Goal: Task Accomplishment & Management: Complete application form

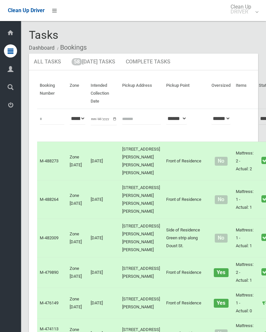
click at [97, 63] on link "58 Today's Tasks" at bounding box center [94, 62] width 54 height 17
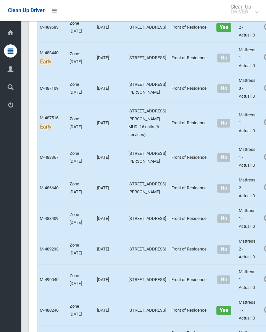
scroll to position [408, 0]
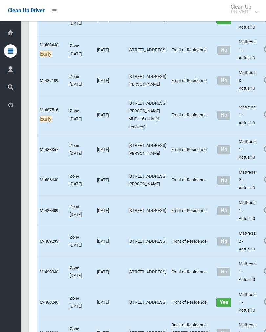
click at [250, 136] on link "Complete Booking" at bounding box center [271, 129] width 78 height 13
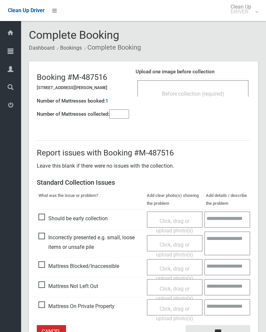
click at [115, 118] on input"] "number" at bounding box center [119, 113] width 20 height 9
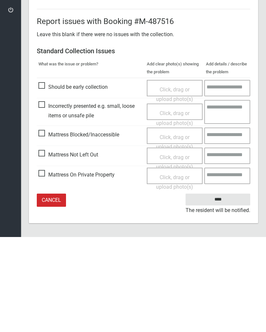
type input"] "*"
click at [174, 249] on span "Click, drag or upload photo(s)" at bounding box center [174, 257] width 37 height 16
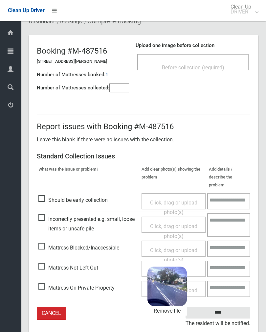
click at [228, 306] on input "****" at bounding box center [217, 312] width 65 height 12
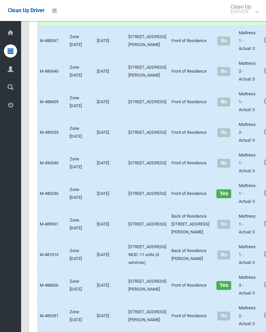
scroll to position [586, 0]
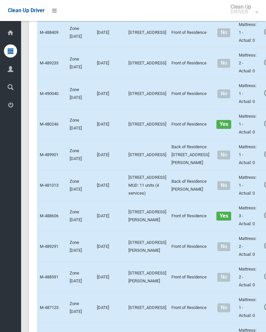
click at [245, 54] on link "Complete Booking" at bounding box center [271, 47] width 78 height 13
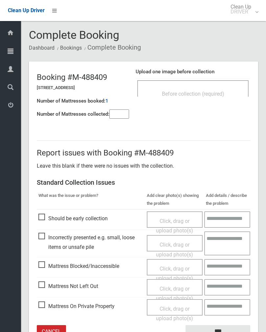
click at [194, 93] on span "Before collection (required)" at bounding box center [193, 94] width 62 height 6
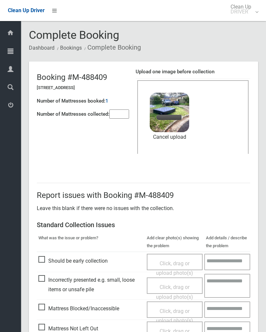
click at [120, 114] on input"] "number" at bounding box center [119, 113] width 20 height 9
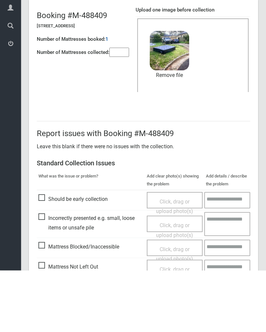
scroll to position [79, 0]
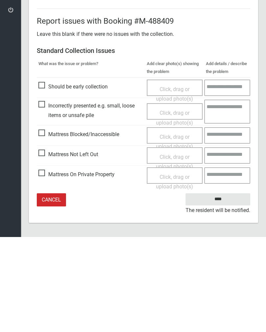
type input"] "*"
click at [221, 288] on input "****" at bounding box center [217, 294] width 65 height 12
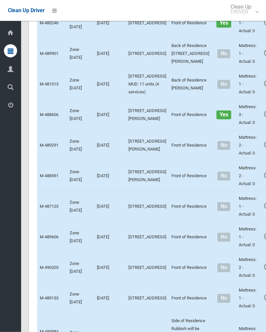
scroll to position [689, 0]
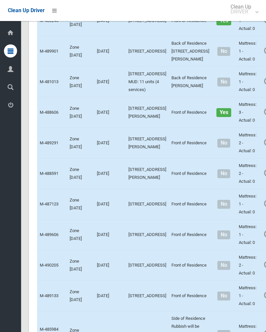
click at [245, 42] on link "Complete Booking" at bounding box center [271, 35] width 78 height 13
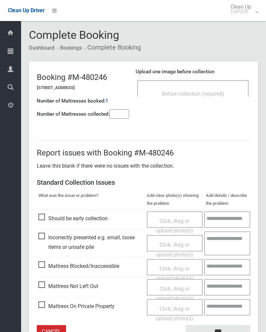
click at [200, 82] on div "Before collection (required)" at bounding box center [192, 88] width 111 height 16
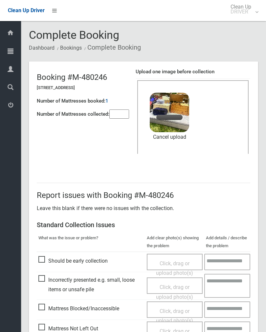
click at [120, 113] on input"] "number" at bounding box center [119, 113] width 20 height 9
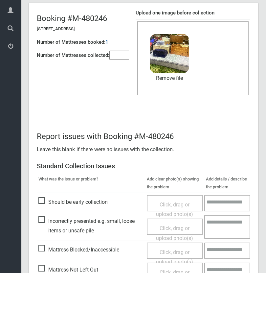
scroll to position [79, 0]
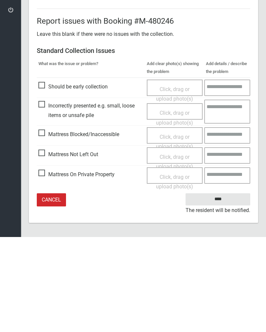
type input"] "*"
click at [219, 288] on input "****" at bounding box center [217, 294] width 65 height 12
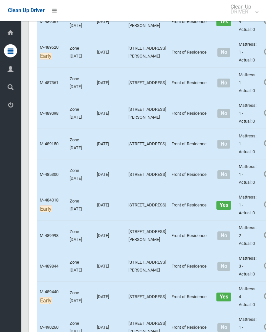
scroll to position [1467, 0]
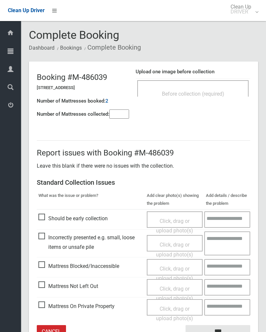
click at [122, 115] on input"] "number" at bounding box center [119, 113] width 20 height 9
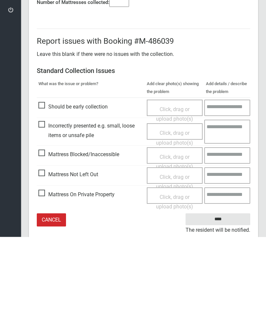
scroll to position [36, 0]
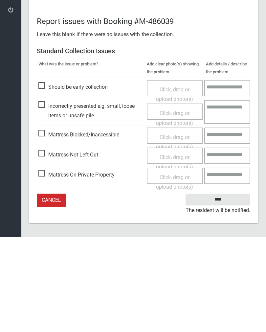
type input"] "*"
click at [176, 249] on span "Click, drag or upload photo(s)" at bounding box center [174, 257] width 37 height 16
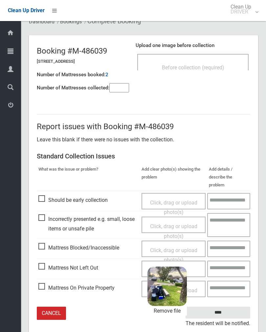
click at [229, 306] on input "****" at bounding box center [217, 312] width 65 height 12
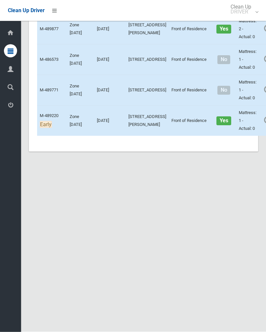
scroll to position [2071, 0]
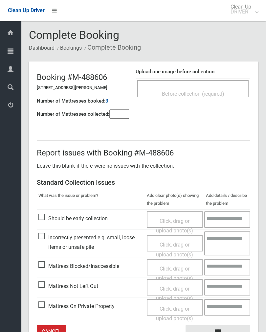
click at [207, 97] on div "Before collection (required)" at bounding box center [192, 93] width 97 height 12
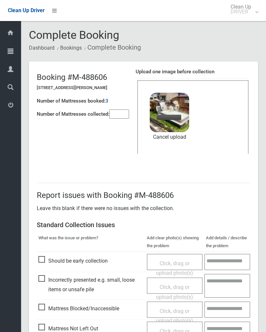
click at [113, 106] on div "Number of Mattresses booked: 3" at bounding box center [83, 100] width 92 height 13
click at [125, 116] on input"] "number" at bounding box center [119, 113] width 20 height 9
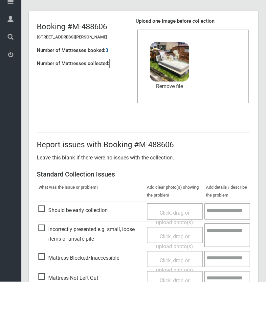
scroll to position [79, 0]
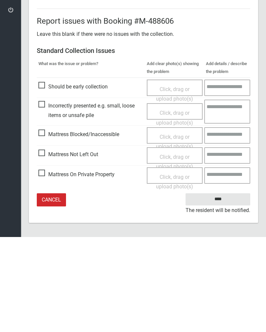
type input"] "*"
click at [222, 288] on input "****" at bounding box center [217, 294] width 65 height 12
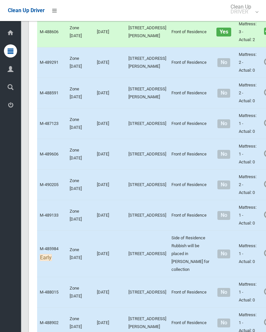
scroll to position [773, 0]
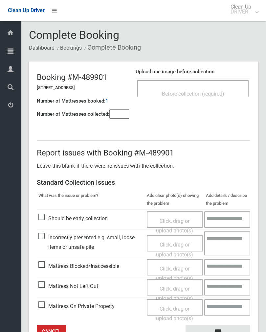
click at [116, 118] on input"] "number" at bounding box center [119, 113] width 20 height 9
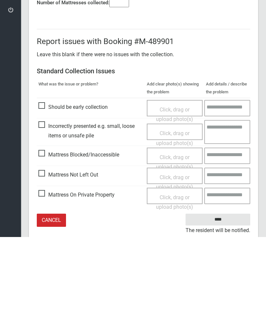
scroll to position [36, 0]
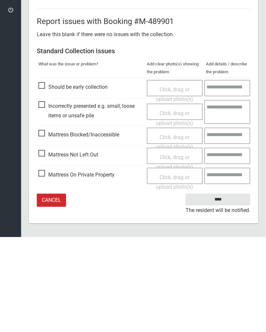
type input"] "*"
click at [181, 249] on span "Click, drag or upload photo(s)" at bounding box center [174, 257] width 37 height 16
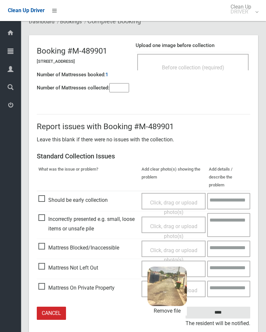
click at [232, 306] on input "****" at bounding box center [217, 312] width 65 height 12
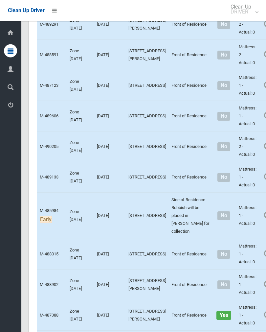
scroll to position [807, 0]
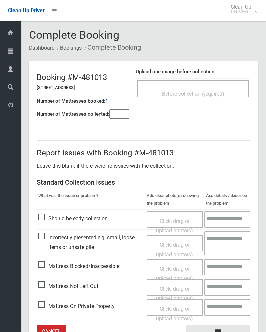
click at [120, 113] on input"] "number" at bounding box center [119, 113] width 20 height 9
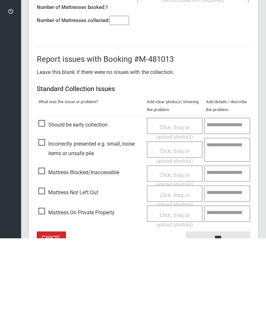
scroll to position [36, 0]
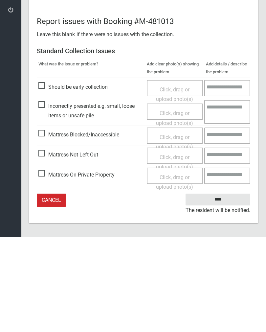
type input"] "*"
click at [180, 249] on span "Click, drag or upload photo(s)" at bounding box center [174, 257] width 37 height 16
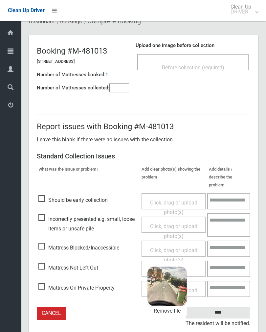
click at [237, 306] on input "****" at bounding box center [217, 312] width 65 height 12
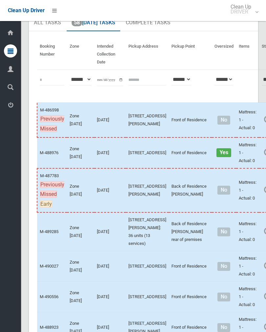
scroll to position [37, 0]
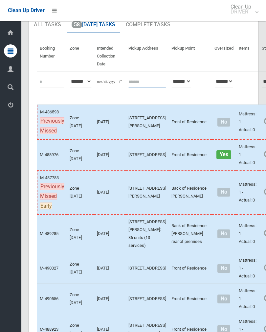
click at [133, 83] on input "text" at bounding box center [147, 81] width 38 height 12
type input "**********"
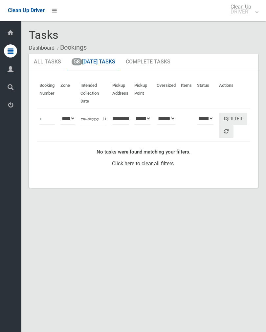
click at [86, 70] on link "58 [DATE] Tasks" at bounding box center [94, 62] width 54 height 17
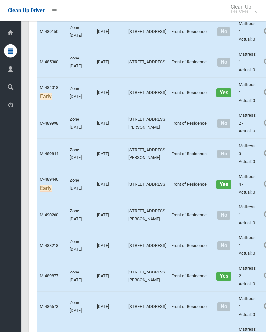
scroll to position [1579, 0]
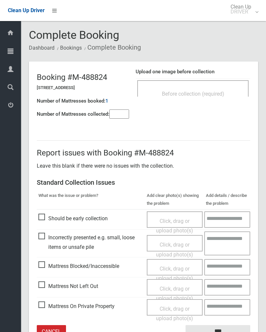
click at [207, 90] on div "Before collection (required)" at bounding box center [192, 93] width 97 height 12
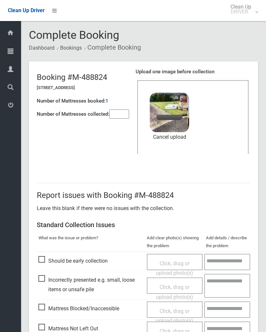
click at [117, 109] on input"] "number" at bounding box center [119, 113] width 20 height 9
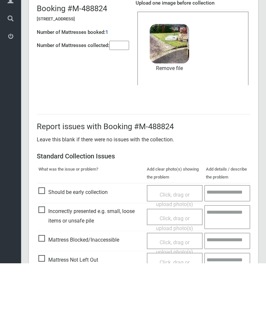
scroll to position [79, 0]
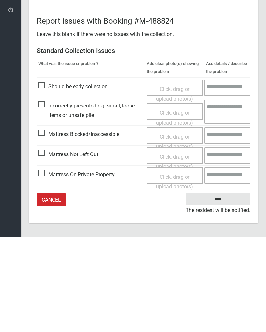
type input"] "*"
click at [224, 288] on input "****" at bounding box center [217, 294] width 65 height 12
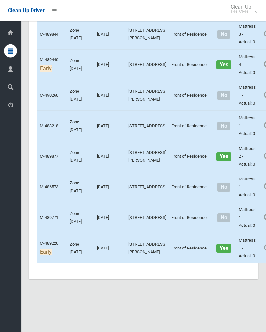
scroll to position [1710, 0]
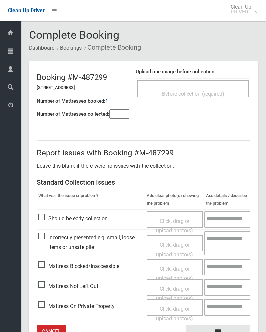
click at [199, 86] on div "Before collection (required)" at bounding box center [192, 88] width 111 height 16
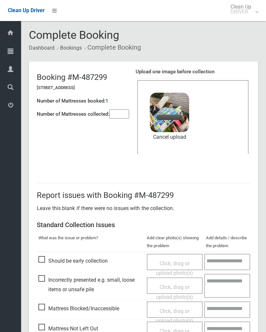
click at [118, 116] on input"] "number" at bounding box center [119, 113] width 20 height 9
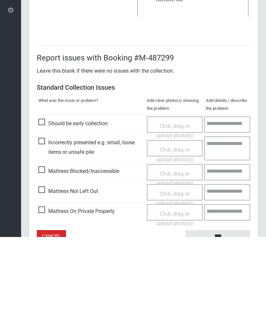
scroll to position [79, 0]
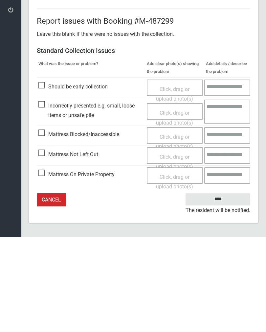
type input"] "*"
click at [224, 288] on input "****" at bounding box center [217, 294] width 65 height 12
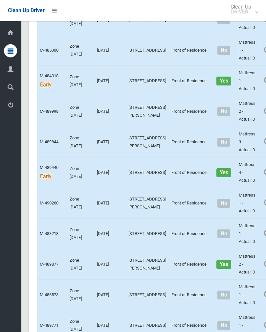
scroll to position [1591, 0]
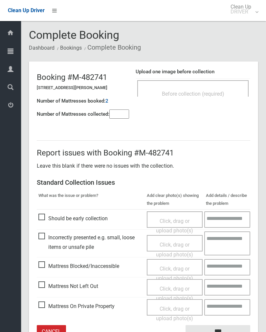
click at [116, 115] on input"] "number" at bounding box center [119, 113] width 20 height 9
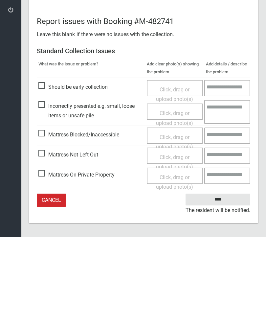
type input"] "*"
click at [183, 249] on span "Click, drag or upload photo(s)" at bounding box center [174, 257] width 37 height 16
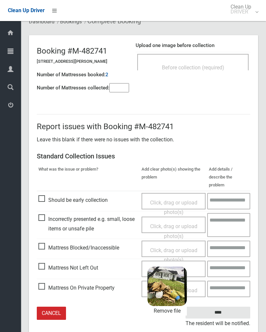
click at [227, 306] on input "****" at bounding box center [217, 312] width 65 height 12
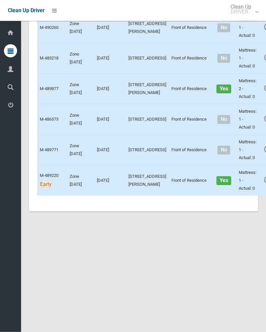
scroll to position [1766, 0]
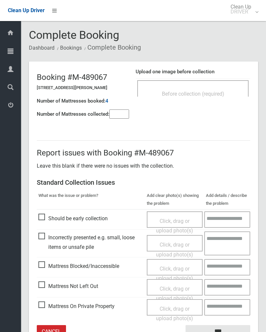
click at [217, 91] on span "Before collection (required)" at bounding box center [193, 94] width 62 height 6
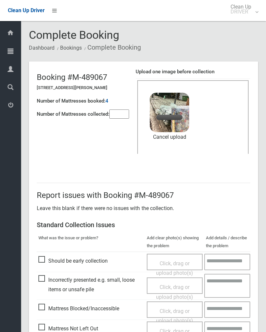
click at [121, 114] on input"] "number" at bounding box center [119, 113] width 20 height 9
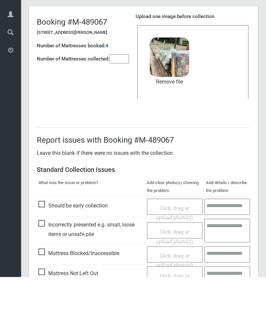
scroll to position [79, 0]
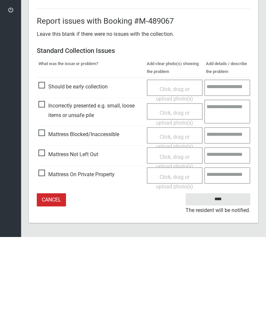
type input"] "*"
click at [225, 288] on input "****" at bounding box center [217, 294] width 65 height 12
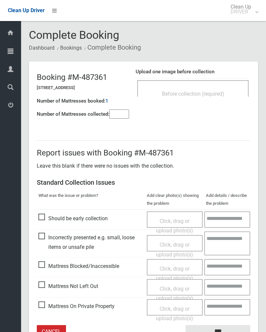
click at [121, 115] on input"] "number" at bounding box center [119, 113] width 20 height 9
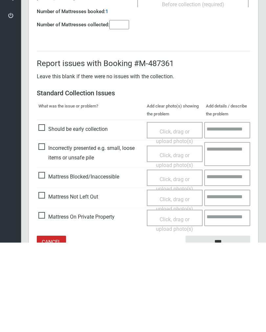
scroll to position [36, 0]
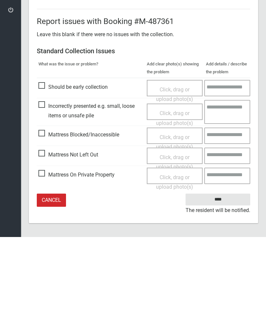
type input"] "*"
click at [177, 249] on span "Click, drag or upload photo(s)" at bounding box center [174, 257] width 37 height 16
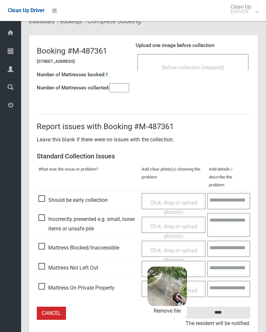
click at [231, 306] on input "****" at bounding box center [217, 312] width 65 height 12
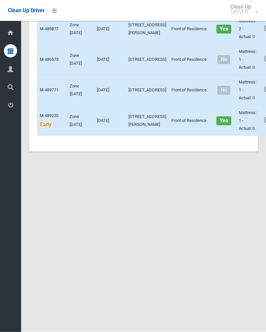
scroll to position [1895, 0]
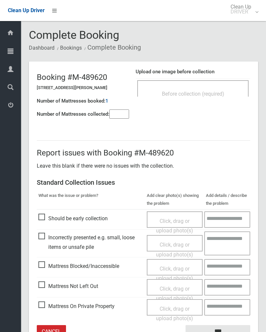
click at [221, 91] on span "Before collection (required)" at bounding box center [193, 94] width 62 height 6
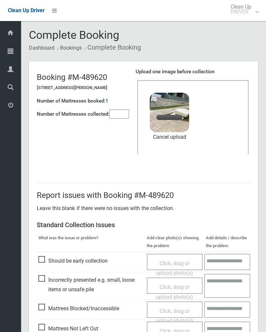
click at [121, 110] on input"] "number" at bounding box center [119, 113] width 20 height 9
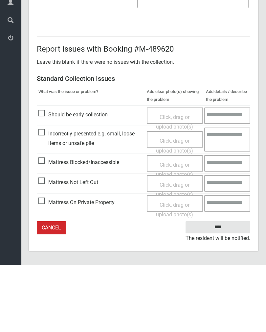
scroll to position [34, 0]
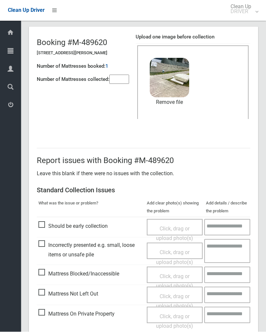
type input"] "*"
click at [176, 101] on link "Remove file" at bounding box center [169, 102] width 39 height 10
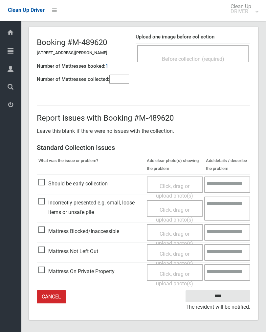
scroll to position [35, 0]
click at [215, 56] on span "Before collection (required)" at bounding box center [193, 58] width 62 height 6
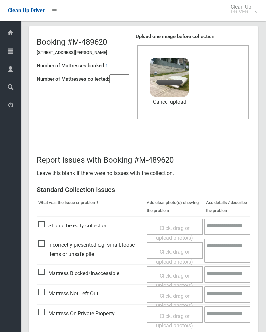
click at [124, 80] on input"] "*" at bounding box center [119, 78] width 20 height 9
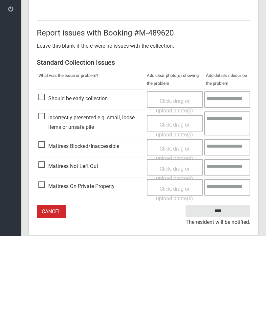
scroll to position [79, 0]
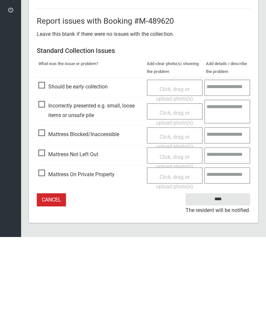
type input"] "*"
click at [223, 288] on input "****" at bounding box center [217, 294] width 65 height 12
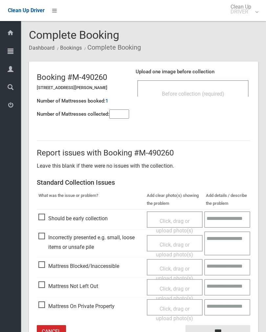
click at [199, 89] on div "Before collection (required)" at bounding box center [192, 93] width 97 height 12
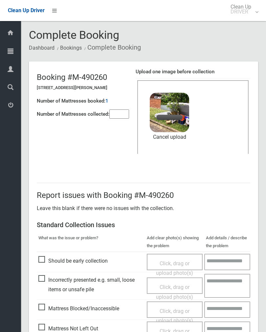
click at [121, 112] on input"] "number" at bounding box center [119, 113] width 20 height 9
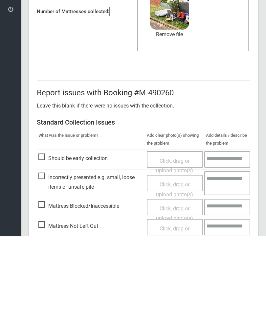
scroll to position [79, 0]
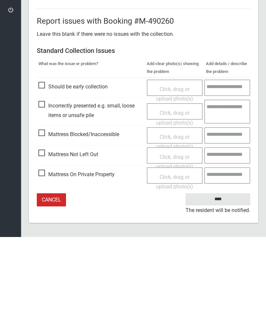
type input"] "*"
click at [224, 288] on input "****" at bounding box center [217, 294] width 65 height 12
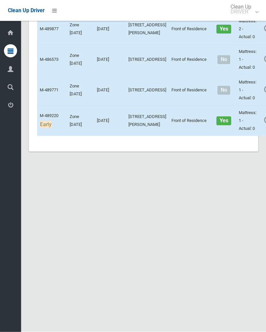
scroll to position [2356, 0]
click at [244, 51] on link "Complete Booking" at bounding box center [271, 43] width 78 height 13
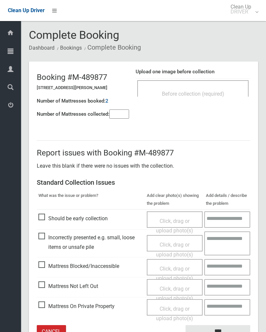
click at [197, 88] on div "Before collection (required)" at bounding box center [192, 93] width 97 height 12
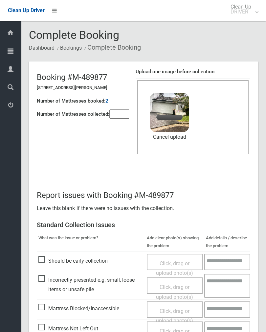
click at [122, 115] on input"] "number" at bounding box center [119, 113] width 20 height 9
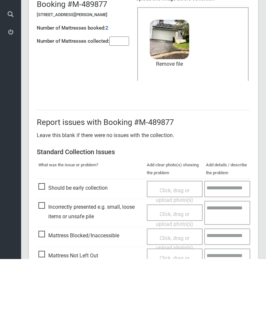
scroll to position [79, 0]
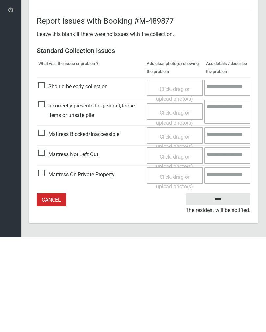
type input"] "*"
click at [228, 288] on input "****" at bounding box center [217, 294] width 65 height 12
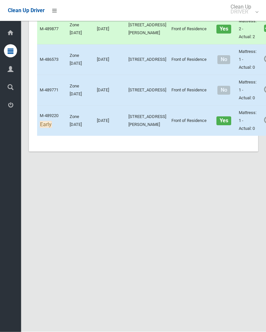
scroll to position [2324, 0]
click at [245, 20] on link "Complete Booking" at bounding box center [271, 13] width 78 height 13
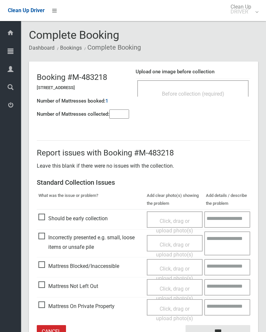
click at [208, 92] on span "Before collection (required)" at bounding box center [193, 94] width 62 height 6
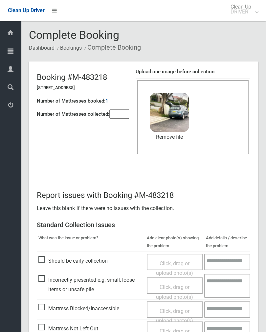
click at [117, 115] on input"] "number" at bounding box center [119, 113] width 20 height 9
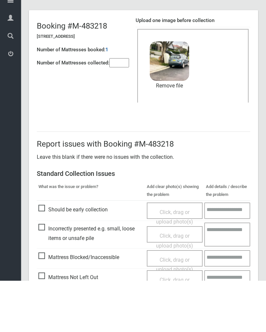
scroll to position [79, 0]
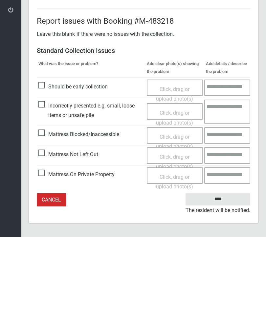
type input"] "*"
click at [225, 288] on input "****" at bounding box center [217, 294] width 65 height 12
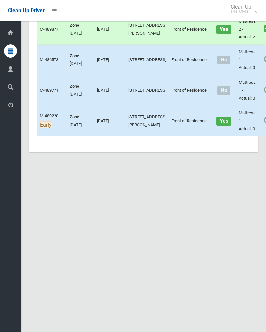
scroll to position [2220, 0]
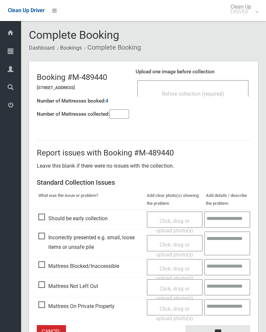
click at [225, 95] on div "Before collection (required)" at bounding box center [192, 93] width 97 height 12
click at [124, 113] on input"] "number" at bounding box center [119, 113] width 20 height 9
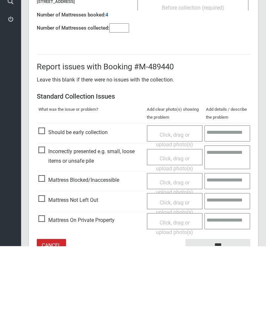
scroll to position [36, 0]
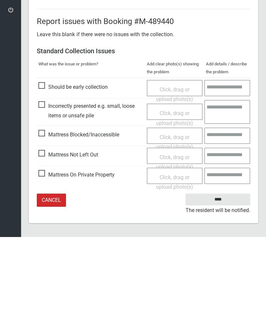
type input"] "*"
click at [179, 249] on span "Click, drag or upload photo(s)" at bounding box center [174, 257] width 37 height 16
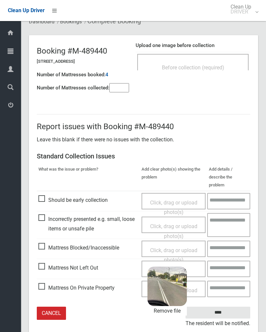
click at [229, 307] on input "****" at bounding box center [217, 312] width 65 height 12
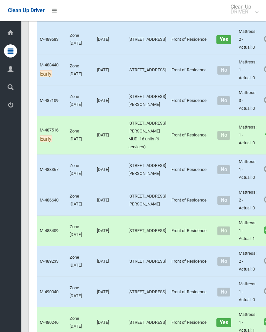
scroll to position [461, 0]
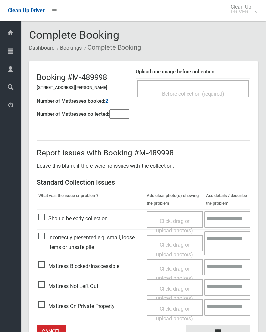
click at [223, 85] on div "Before collection (required)" at bounding box center [192, 88] width 111 height 16
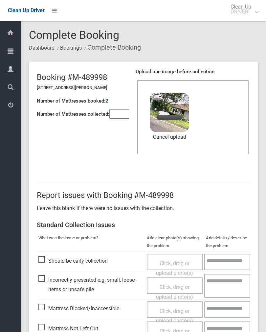
click at [121, 116] on input"] "number" at bounding box center [119, 113] width 20 height 9
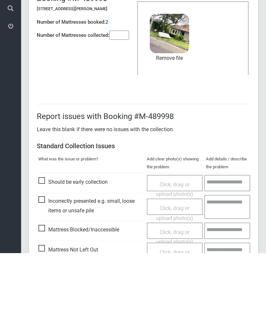
scroll to position [79, 0]
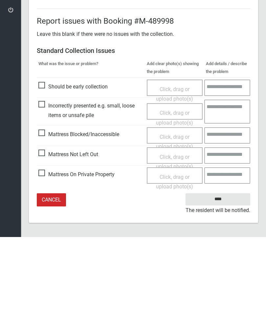
type input"] "*"
click at [225, 288] on input "****" at bounding box center [217, 294] width 65 height 12
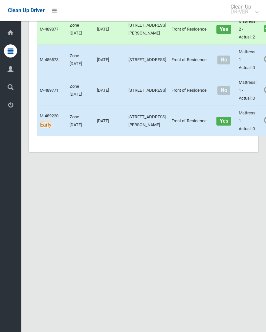
scroll to position [2027, 0]
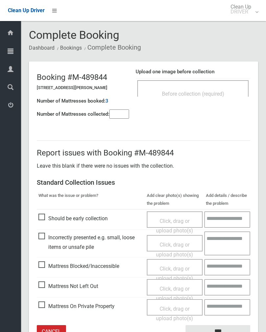
click at [219, 89] on div "Before collection (required)" at bounding box center [192, 93] width 97 height 12
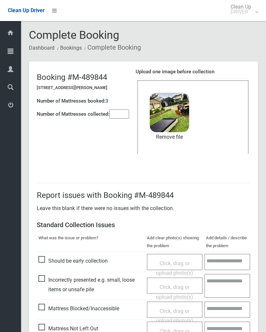
click at [116, 111] on input"] "number" at bounding box center [119, 113] width 20 height 9
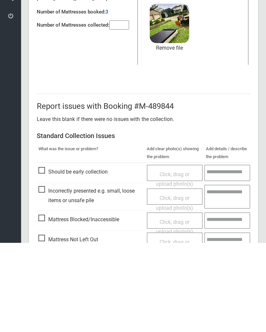
scroll to position [79, 0]
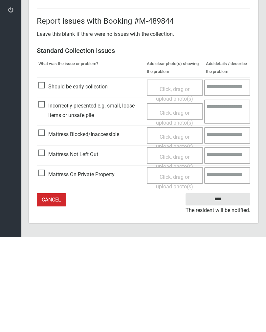
type input"] "*"
click at [221, 288] on input "****" at bounding box center [217, 294] width 65 height 12
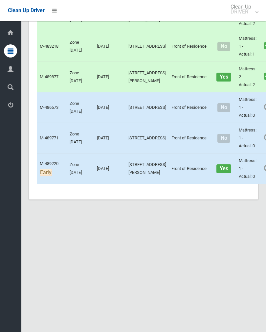
scroll to position [1777, 0]
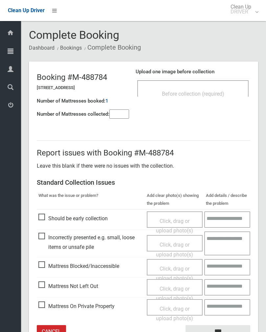
click at [205, 91] on span "Before collection (required)" at bounding box center [193, 94] width 62 height 6
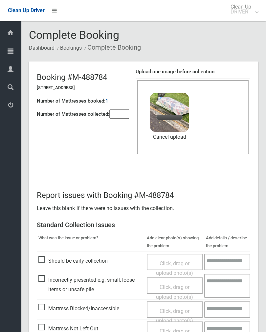
click at [123, 114] on input"] "number" at bounding box center [119, 113] width 20 height 9
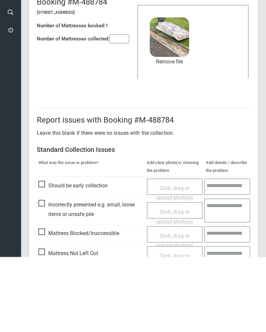
scroll to position [79, 0]
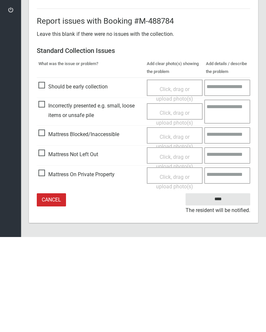
type input"] "*"
click at [224, 288] on input "****" at bounding box center [217, 294] width 65 height 12
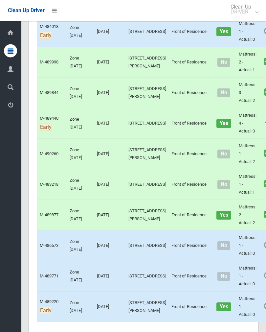
scroll to position [1640, 0]
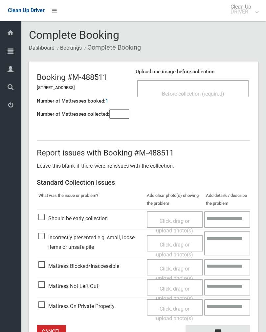
click at [120, 114] on input"] "number" at bounding box center [119, 113] width 20 height 9
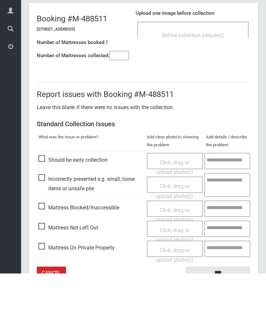
scroll to position [36, 0]
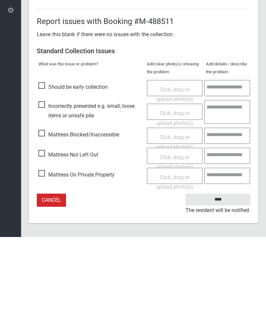
type input"] "*"
click at [179, 249] on span "Click, drag or upload photo(s)" at bounding box center [174, 257] width 37 height 16
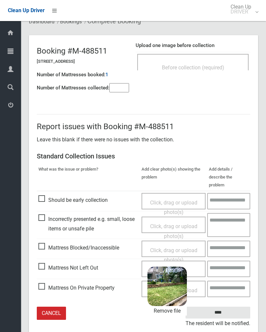
click at [233, 306] on input "****" at bounding box center [217, 312] width 65 height 12
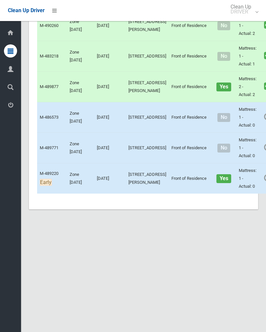
scroll to position [1624, 0]
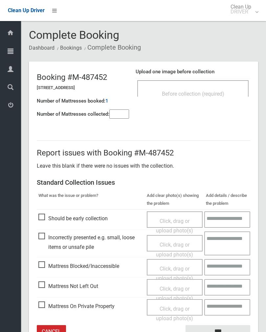
click at [215, 82] on div "Before collection (required)" at bounding box center [192, 88] width 111 height 16
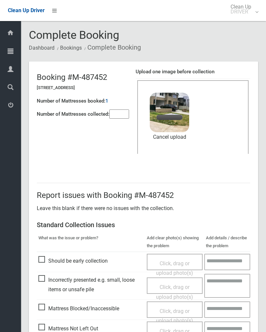
click at [124, 114] on input"] "number" at bounding box center [119, 113] width 20 height 9
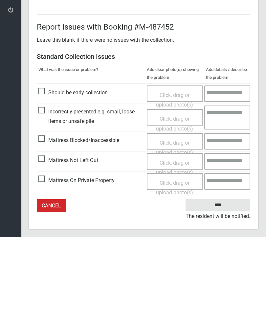
scroll to position [79, 0]
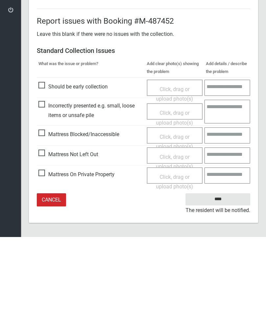
type input"] "*"
click at [226, 288] on input "****" at bounding box center [217, 294] width 65 height 12
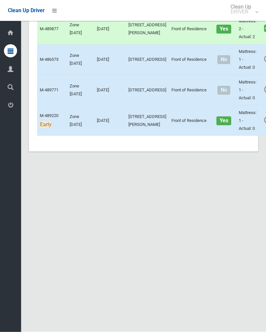
scroll to position [2030, 0]
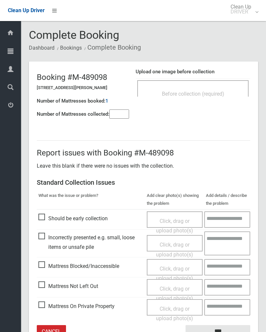
click at [220, 87] on div "Before collection (required)" at bounding box center [192, 93] width 97 height 12
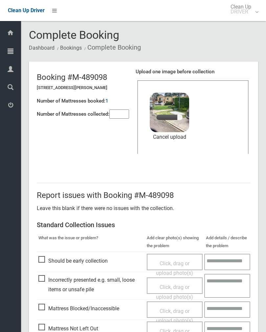
click at [119, 112] on input"] "number" at bounding box center [119, 113] width 20 height 9
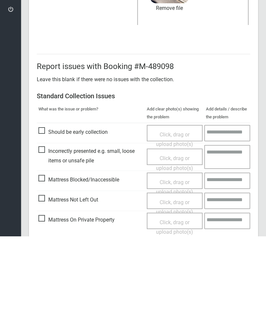
scroll to position [79, 0]
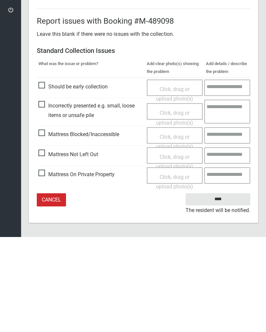
type input"] "*"
click at [231, 288] on input "****" at bounding box center [217, 294] width 65 height 12
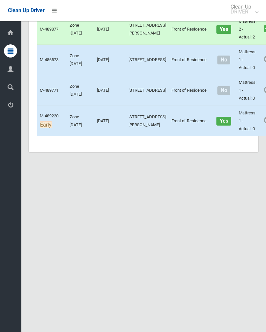
scroll to position [2035, 0]
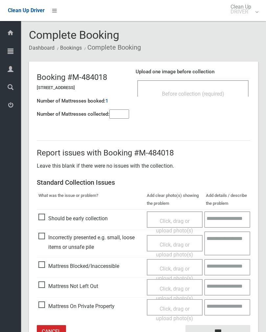
click at [218, 89] on div "Before collection (required)" at bounding box center [192, 93] width 97 height 12
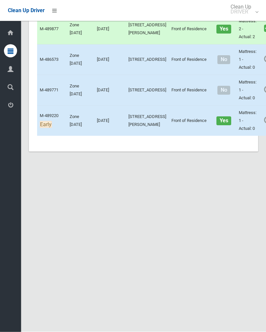
scroll to position [1959, 0]
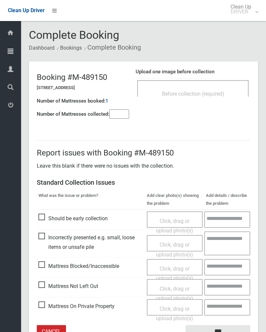
click at [214, 86] on div "Before collection (required)" at bounding box center [192, 88] width 111 height 16
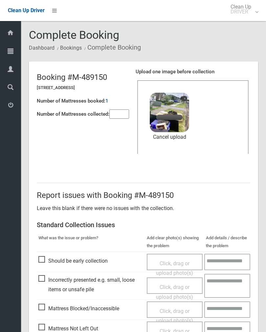
click at [118, 115] on input"] "number" at bounding box center [119, 113] width 20 height 9
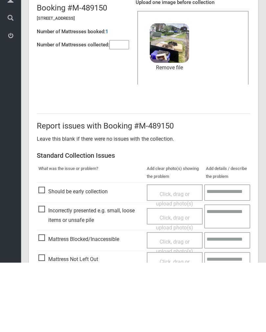
scroll to position [79, 0]
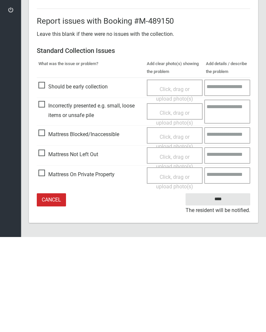
type input"] "*"
click at [229, 288] on input "****" at bounding box center [217, 294] width 65 height 12
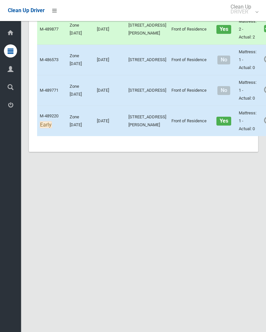
scroll to position [2357, 0]
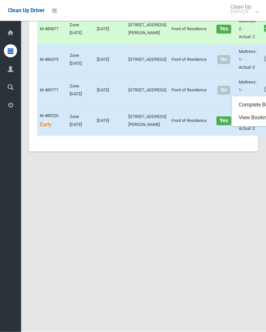
scroll to position [2357, 0]
click at [248, 112] on link "Complete Booking" at bounding box center [271, 104] width 78 height 13
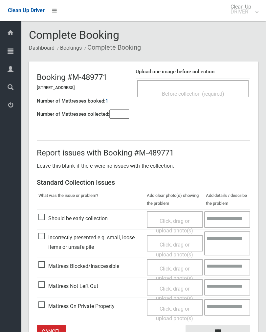
click at [215, 89] on div "Before collection (required)" at bounding box center [192, 93] width 97 height 12
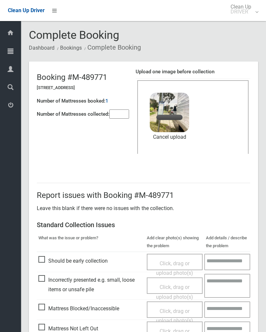
click at [121, 115] on input"] "number" at bounding box center [119, 113] width 20 height 9
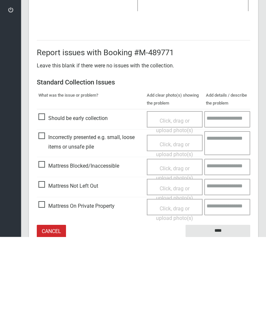
scroll to position [79, 0]
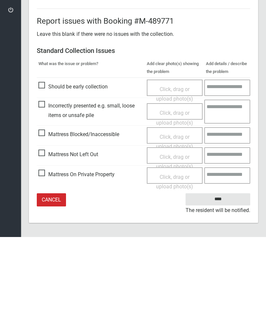
type input"] "*"
click at [224, 288] on input "****" at bounding box center [217, 294] width 65 height 12
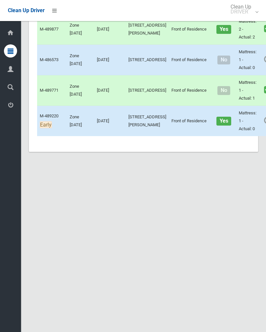
scroll to position [2491, 0]
click at [243, 135] on link "Complete Booking" at bounding box center [271, 135] width 78 height 13
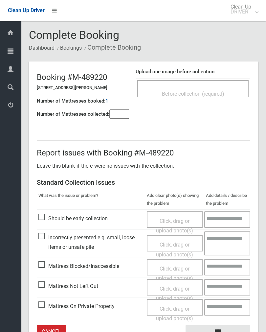
click at [219, 94] on span "Before collection (required)" at bounding box center [193, 94] width 62 height 6
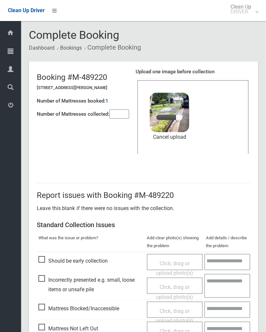
click at [119, 113] on input"] "number" at bounding box center [119, 113] width 20 height 9
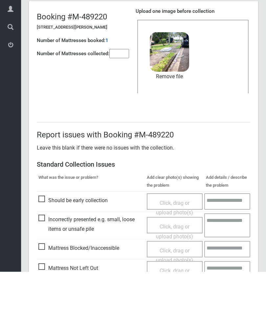
scroll to position [79, 0]
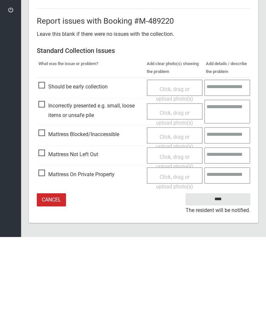
type input"] "*"
click at [229, 288] on input "****" at bounding box center [217, 294] width 65 height 12
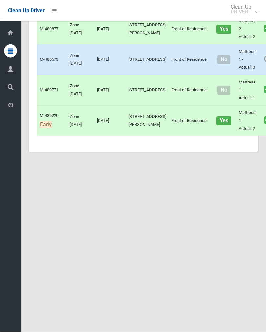
click at [248, 81] on link "Complete Booking" at bounding box center [271, 74] width 78 height 13
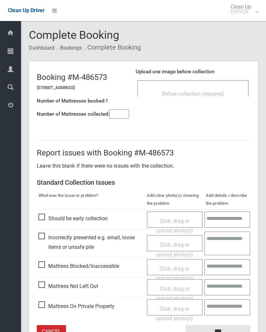
click at [219, 93] on span "Before collection (required)" at bounding box center [193, 94] width 62 height 6
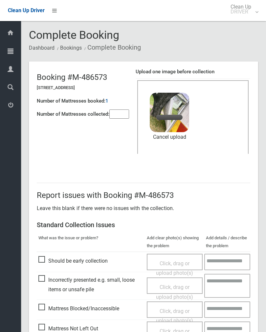
click at [116, 112] on input"] "number" at bounding box center [119, 113] width 20 height 9
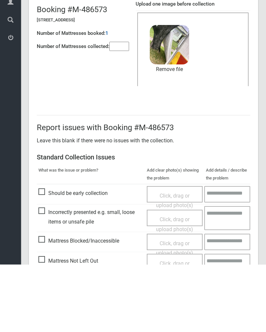
scroll to position [79, 0]
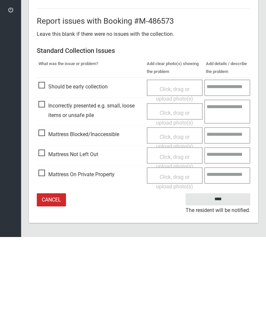
type input"] "*"
click at [225, 288] on input "****" at bounding box center [217, 294] width 65 height 12
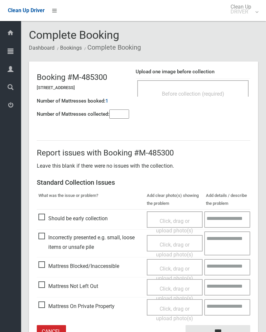
click at [204, 89] on div "Before collection (required)" at bounding box center [192, 93] width 97 height 12
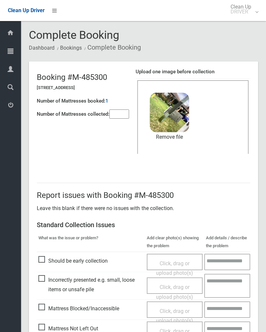
click at [123, 113] on input"] "number" at bounding box center [119, 113] width 20 height 9
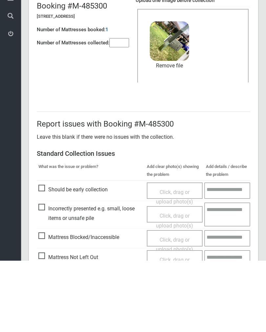
scroll to position [79, 0]
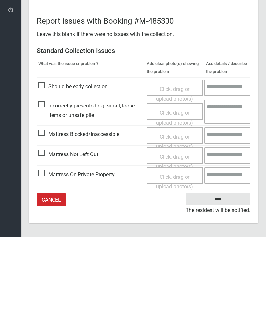
type input"] "*"
click at [223, 288] on input "****" at bounding box center [217, 294] width 65 height 12
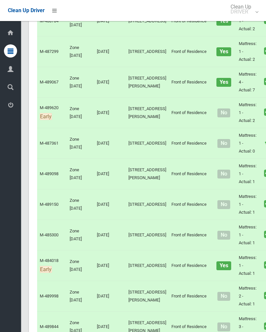
scroll to position [1407, 0]
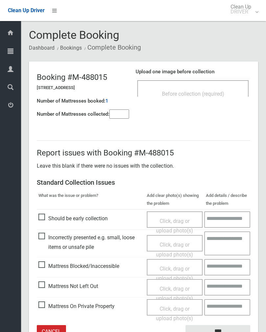
click at [210, 91] on span "Before collection (required)" at bounding box center [193, 94] width 62 height 6
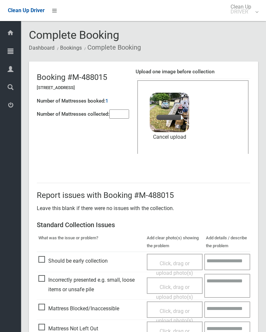
click at [121, 112] on input"] "number" at bounding box center [119, 113] width 20 height 9
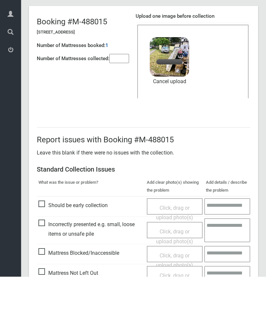
scroll to position [79, 0]
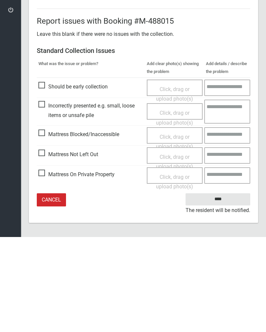
type input"] "*"
click at [226, 288] on input "****" at bounding box center [217, 294] width 65 height 12
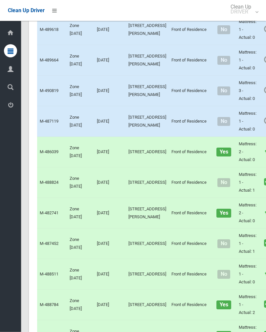
scroll to position [1123, 0]
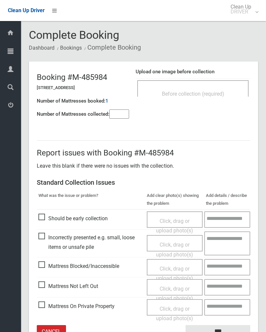
click at [118, 118] on input"] "number" at bounding box center [119, 113] width 20 height 9
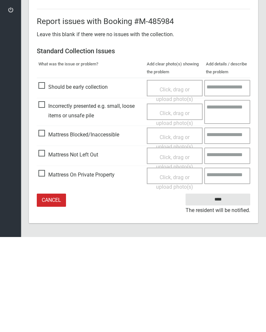
type input"] "*"
click at [177, 249] on span "Click, drag or upload photo(s)" at bounding box center [174, 257] width 37 height 16
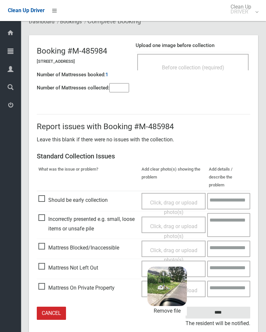
click at [225, 306] on input "****" at bounding box center [217, 312] width 65 height 12
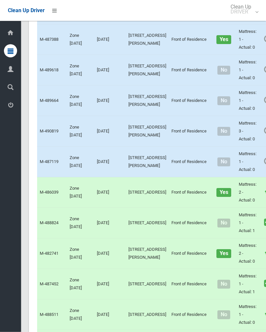
scroll to position [1198, 0]
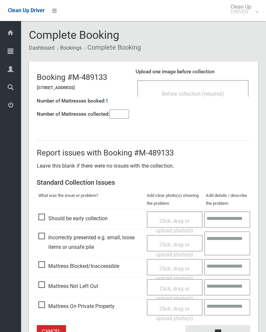
click at [216, 91] on span "Before collection (required)" at bounding box center [193, 94] width 62 height 6
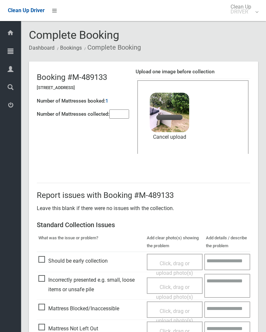
click at [124, 116] on input"] "number" at bounding box center [119, 113] width 20 height 9
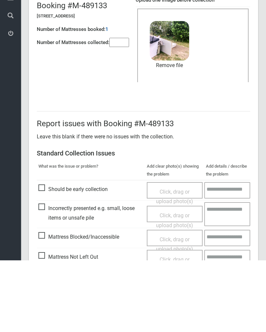
scroll to position [79, 0]
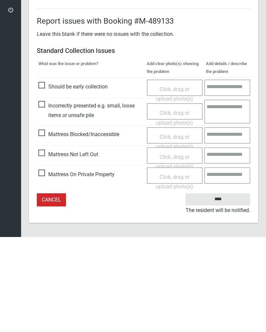
type input"] "*"
click at [224, 288] on input "****" at bounding box center [217, 294] width 65 height 12
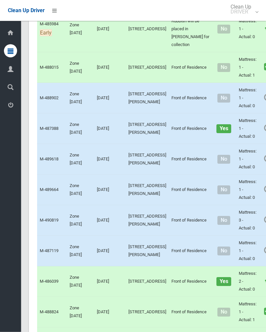
scroll to position [997, 0]
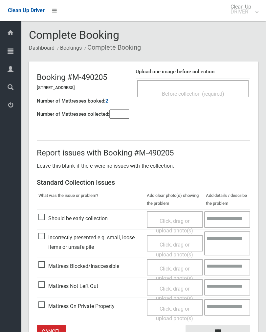
click at [210, 88] on div "Before collection (required)" at bounding box center [192, 93] width 97 height 12
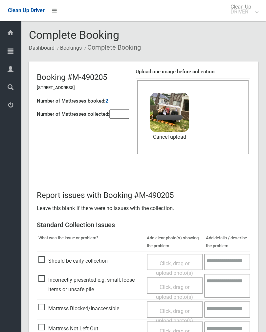
click at [121, 117] on input"] "number" at bounding box center [119, 113] width 20 height 9
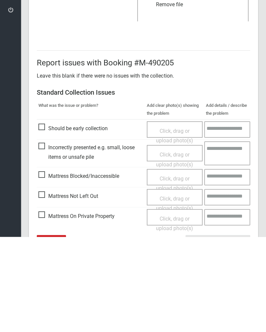
scroll to position [79, 0]
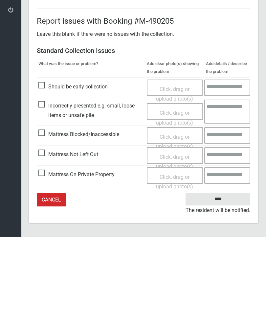
type input"] "*"
click at [225, 288] on input "****" at bounding box center [217, 294] width 65 height 12
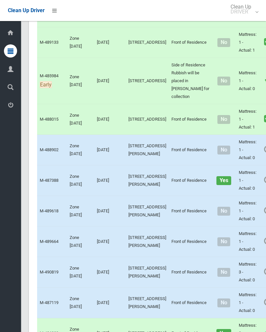
scroll to position [967, 0]
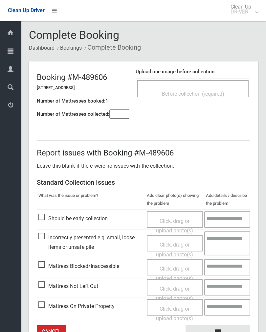
click at [119, 115] on input"] "number" at bounding box center [119, 113] width 20 height 9
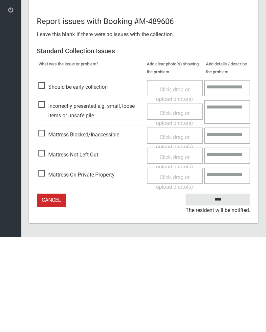
type input"] "*"
click at [180, 249] on span "Click, drag or upload photo(s)" at bounding box center [174, 257] width 37 height 16
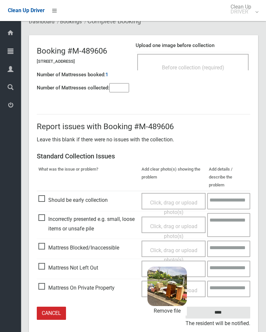
click at [234, 306] on input "****" at bounding box center [217, 312] width 65 height 12
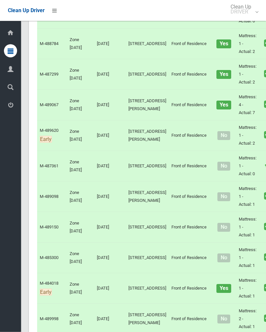
scroll to position [1384, 0]
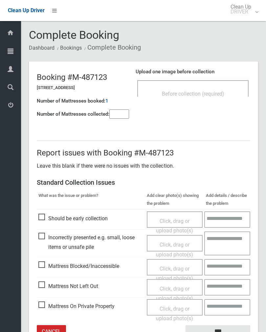
click at [215, 91] on span "Before collection (required)" at bounding box center [193, 94] width 62 height 6
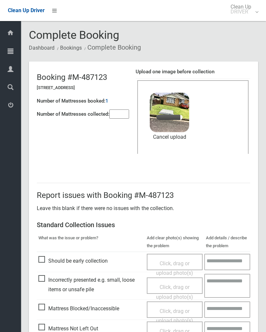
click at [125, 115] on input"] "number" at bounding box center [119, 113] width 20 height 9
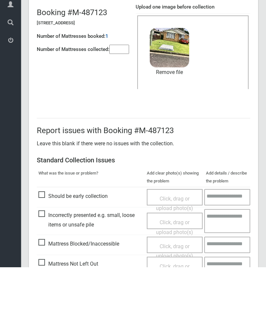
scroll to position [79, 0]
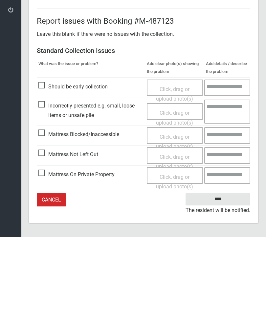
type input"] "*"
click at [225, 288] on input "****" at bounding box center [217, 294] width 65 height 12
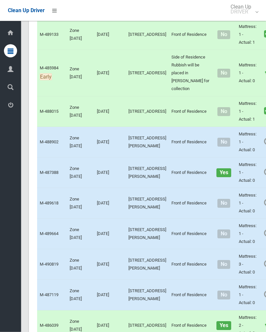
scroll to position [955, 0]
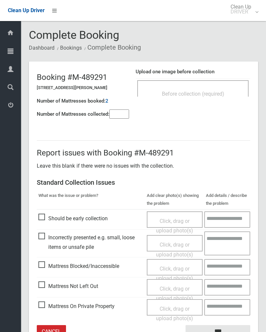
click at [119, 115] on input"] "number" at bounding box center [119, 113] width 20 height 9
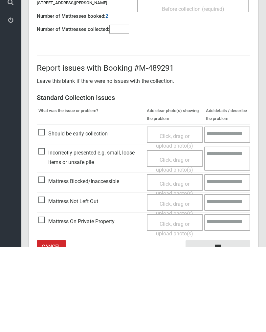
scroll to position [36, 0]
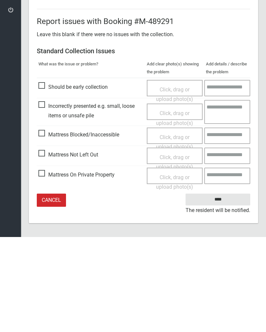
type input"] "*"
click at [176, 249] on span "Click, drag or upload photo(s)" at bounding box center [174, 257] width 37 height 16
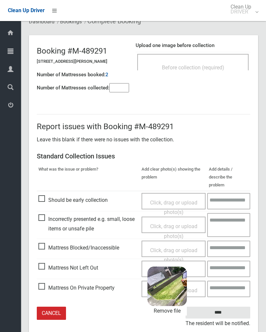
click at [236, 306] on input "****" at bounding box center [217, 312] width 65 height 12
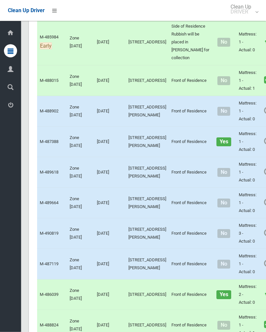
scroll to position [996, 0]
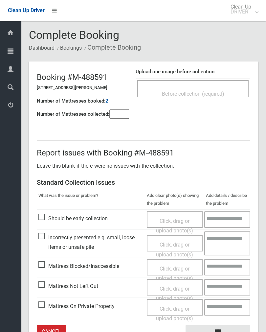
click at [205, 83] on div "Before collection (required)" at bounding box center [192, 88] width 111 height 16
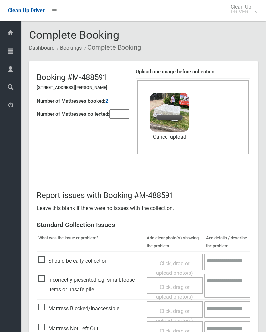
click at [119, 114] on input"] "number" at bounding box center [119, 113] width 20 height 9
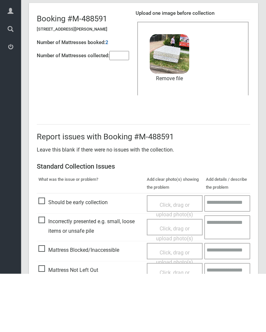
scroll to position [79, 0]
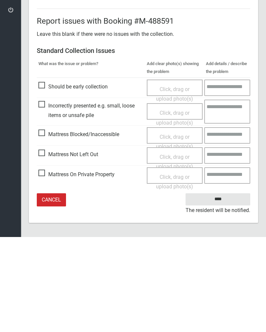
type input"] "*"
click at [221, 288] on input "****" at bounding box center [217, 294] width 65 height 12
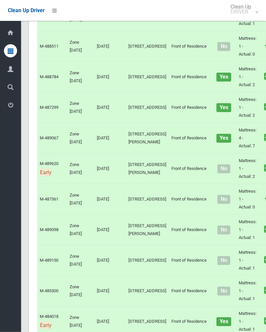
scroll to position [1352, 0]
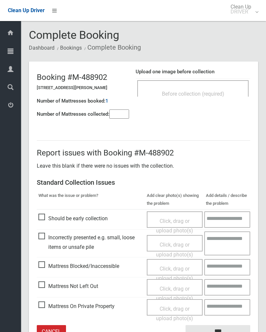
click at [214, 90] on div "Before collection (required)" at bounding box center [192, 93] width 97 height 12
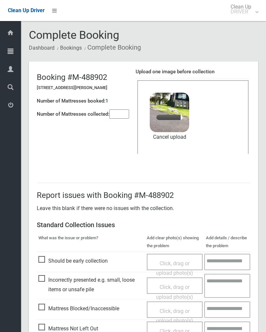
click at [120, 113] on input"] "number" at bounding box center [119, 113] width 20 height 9
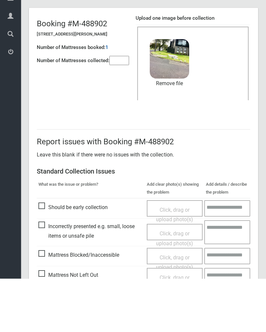
scroll to position [79, 0]
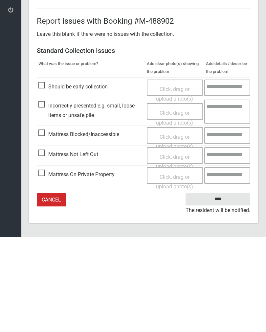
type input"] "*"
click at [227, 288] on input "****" at bounding box center [217, 294] width 65 height 12
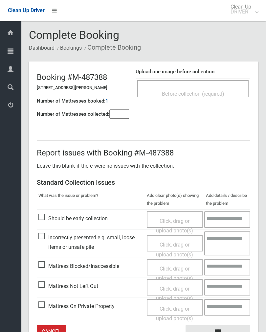
click at [208, 92] on span "Before collection (required)" at bounding box center [193, 94] width 62 height 6
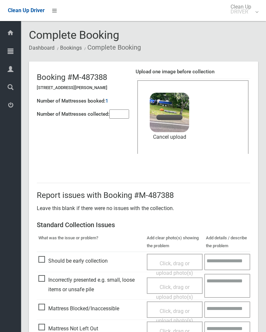
click at [123, 113] on input"] "number" at bounding box center [119, 113] width 20 height 9
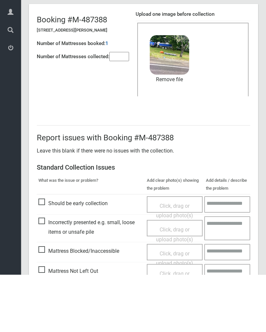
scroll to position [79, 0]
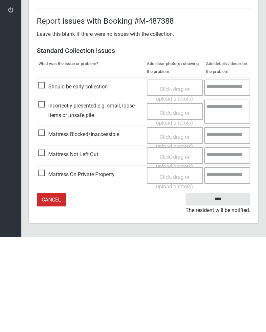
type input"] "*"
click at [228, 288] on input "****" at bounding box center [217, 294] width 65 height 12
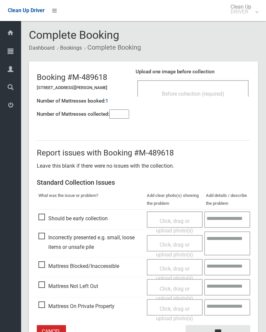
click at [220, 89] on div "Before collection (required)" at bounding box center [192, 93] width 97 height 12
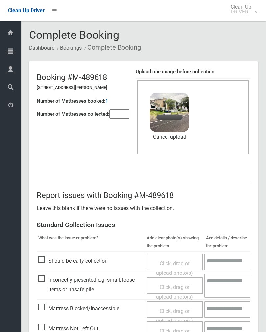
click at [123, 113] on input"] "number" at bounding box center [119, 113] width 20 height 9
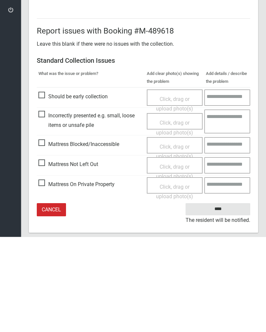
scroll to position [79, 0]
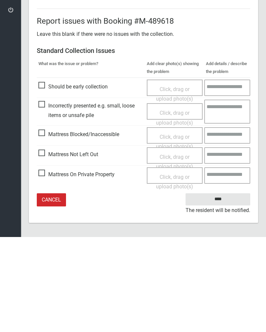
type input"] "*"
click at [225, 288] on input "****" at bounding box center [217, 294] width 65 height 12
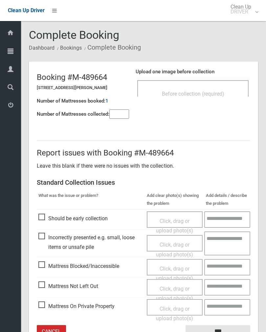
click at [116, 116] on input"] "number" at bounding box center [119, 113] width 20 height 9
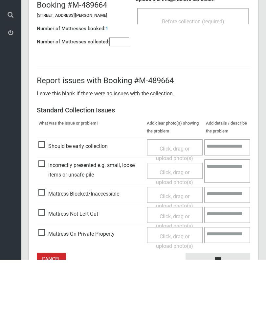
scroll to position [36, 0]
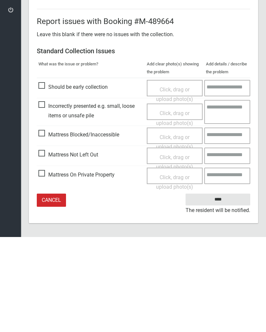
type input"] "*"
click at [176, 249] on span "Click, drag or upload photo(s)" at bounding box center [174, 257] width 37 height 16
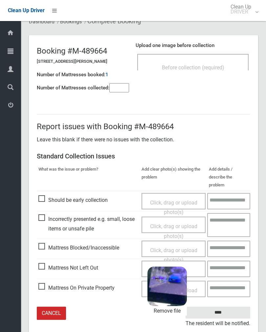
click at [239, 306] on input "****" at bounding box center [217, 312] width 65 height 12
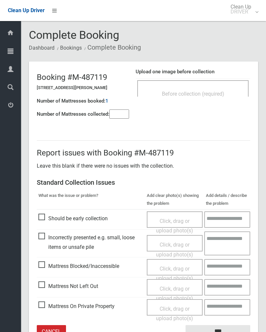
click at [121, 111] on input"] "number" at bounding box center [119, 113] width 20 height 9
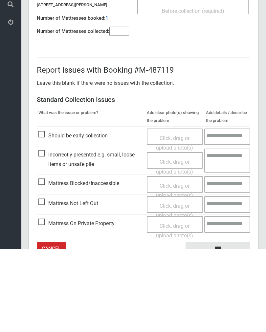
scroll to position [36, 0]
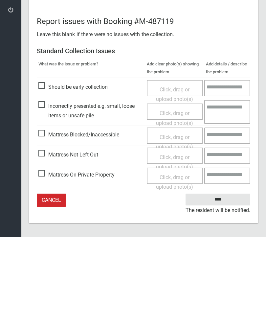
type input"] "*"
click at [180, 249] on span "Click, drag or upload photo(s)" at bounding box center [174, 257] width 37 height 16
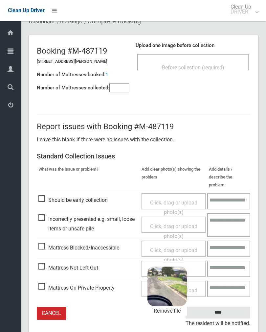
click at [235, 306] on input "****" at bounding box center [217, 312] width 65 height 12
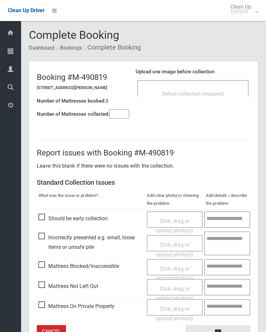
click at [219, 87] on div "Before collection (required)" at bounding box center [192, 93] width 97 height 12
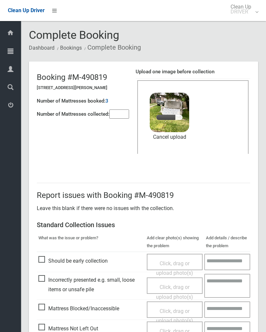
click at [123, 109] on input"] "number" at bounding box center [119, 113] width 20 height 9
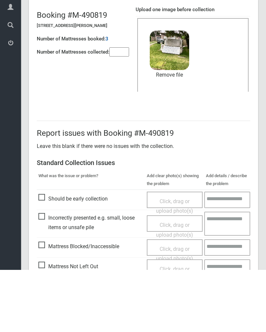
scroll to position [79, 0]
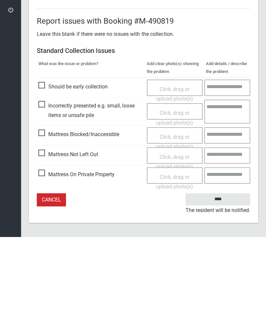
type input"] "*"
click at [226, 288] on input "****" at bounding box center [217, 294] width 65 height 12
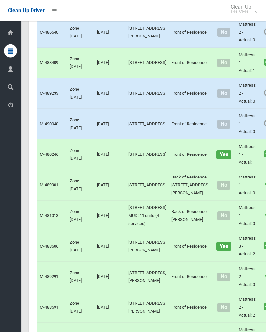
scroll to position [555, 0]
click at [246, 23] on link "Complete Booking" at bounding box center [271, 16] width 78 height 13
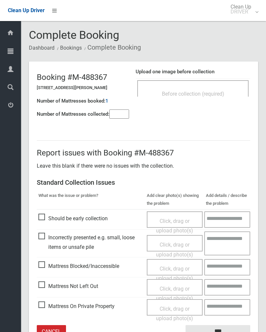
click at [204, 92] on span "Before collection (required)" at bounding box center [193, 94] width 62 height 6
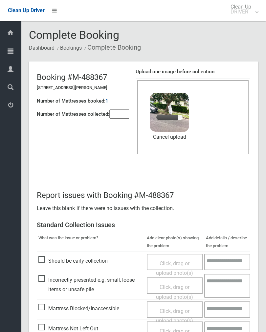
click at [120, 118] on input"] "number" at bounding box center [119, 113] width 20 height 9
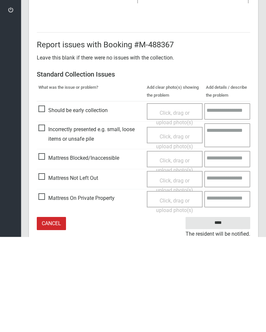
scroll to position [79, 0]
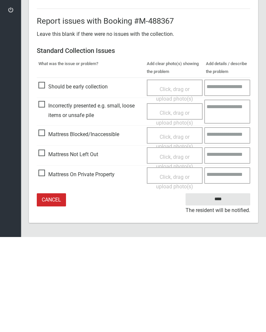
type input"] "*"
click at [227, 288] on input "****" at bounding box center [217, 294] width 65 height 12
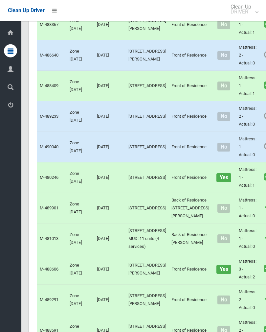
scroll to position [532, 0]
click at [247, 76] on link "Complete Booking" at bounding box center [271, 69] width 78 height 13
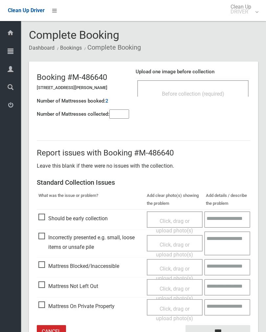
click at [191, 88] on div "Before collection (required)" at bounding box center [192, 93] width 97 height 12
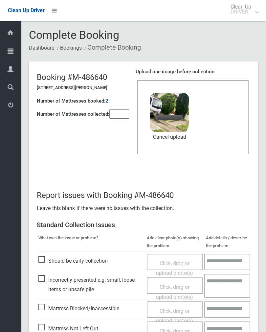
click at [119, 116] on input"] "number" at bounding box center [119, 113] width 20 height 9
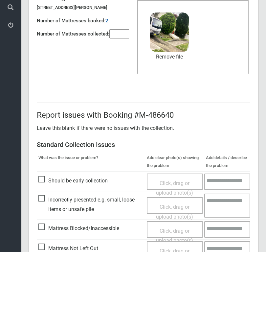
scroll to position [79, 0]
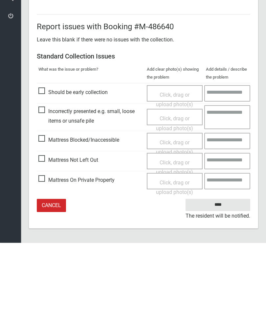
type input"] "*"
click at [220, 288] on input "****" at bounding box center [217, 294] width 65 height 12
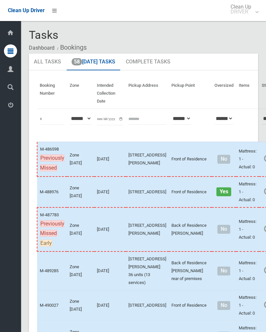
click at [247, 212] on link "Complete Booking" at bounding box center [271, 206] width 78 height 13
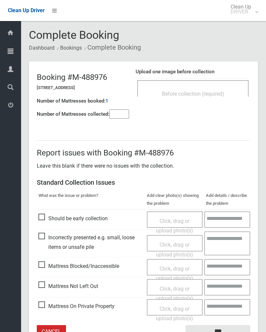
click at [208, 91] on span "Before collection (required)" at bounding box center [193, 94] width 62 height 6
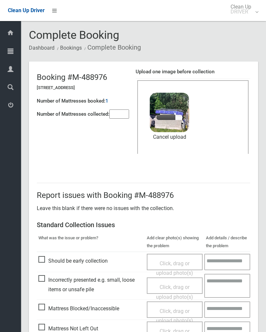
click at [121, 109] on input"] "number" at bounding box center [119, 113] width 20 height 9
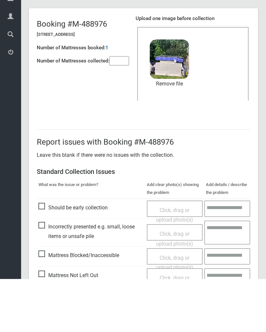
scroll to position [79, 0]
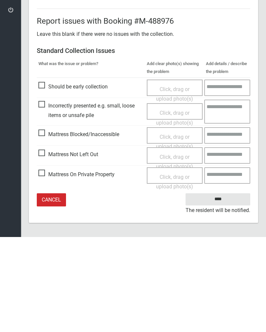
type input"] "*"
click at [228, 288] on input "****" at bounding box center [217, 294] width 65 height 12
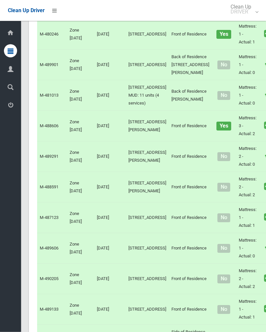
scroll to position [675, 0]
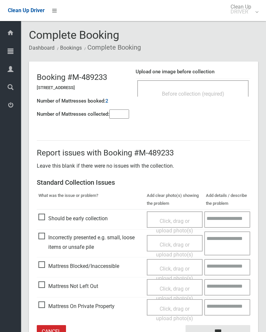
click at [213, 95] on span "Before collection (required)" at bounding box center [193, 94] width 62 height 6
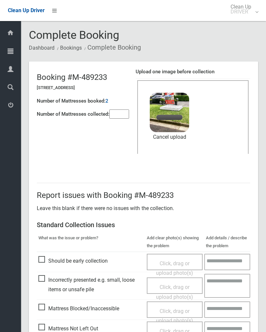
click at [120, 116] on input"] "number" at bounding box center [119, 113] width 20 height 9
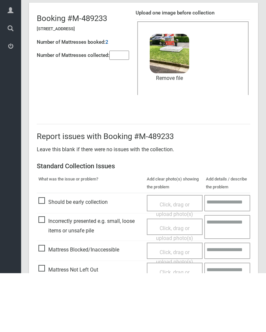
scroll to position [79, 0]
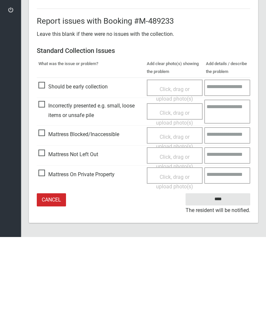
type input"] "*"
click at [219, 288] on input "****" at bounding box center [217, 294] width 65 height 12
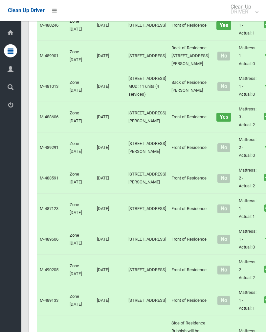
scroll to position [684, 0]
click at [244, 16] on link "Complete Booking" at bounding box center [271, 9] width 78 height 13
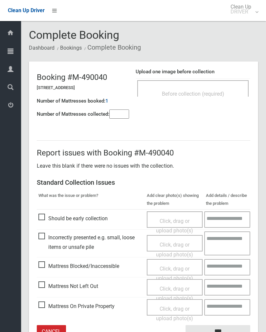
click at [209, 92] on span "Before collection (required)" at bounding box center [193, 94] width 62 height 6
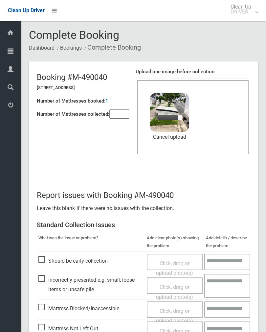
click at [122, 111] on input"] "number" at bounding box center [119, 113] width 20 height 9
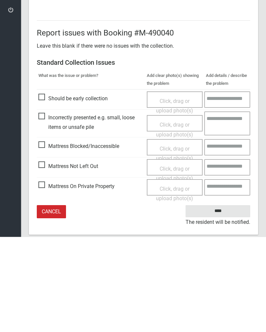
scroll to position [79, 0]
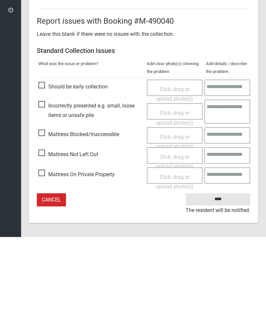
type input"] "*"
click at [227, 288] on input "****" at bounding box center [217, 294] width 65 height 12
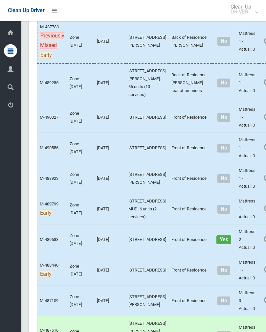
scroll to position [190, 0]
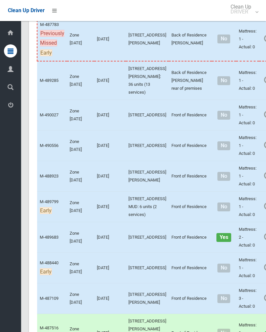
click at [241, 136] on link "Complete Booking" at bounding box center [271, 129] width 78 height 13
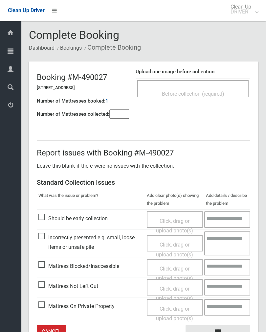
click at [221, 92] on span "Before collection (required)" at bounding box center [193, 94] width 62 height 6
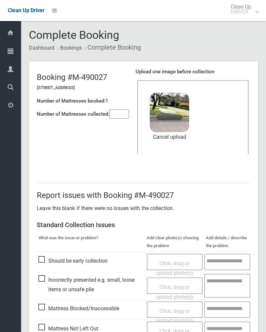
click at [119, 114] on input"] "number" at bounding box center [119, 113] width 20 height 9
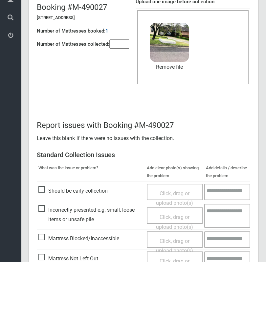
scroll to position [79, 0]
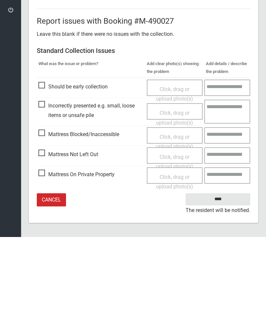
type input"] "*"
click at [226, 288] on input "****" at bounding box center [217, 294] width 65 height 12
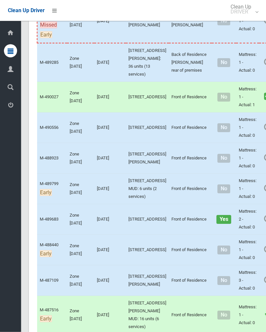
scroll to position [208, 0]
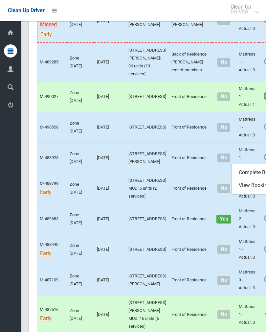
click at [250, 179] on link "Complete Booking" at bounding box center [271, 172] width 78 height 13
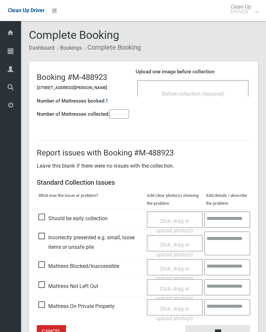
click at [211, 89] on div "Before collection (required)" at bounding box center [192, 93] width 97 height 12
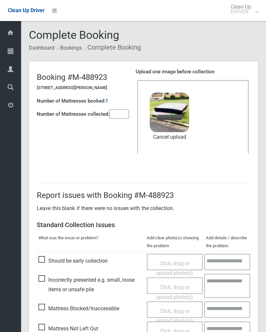
click at [118, 115] on input"] "number" at bounding box center [119, 113] width 20 height 9
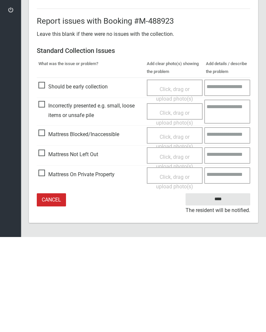
type input"] "*"
click at [221, 288] on input "****" at bounding box center [217, 294] width 65 height 12
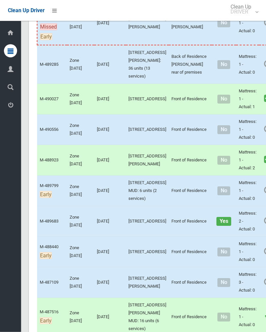
click at [249, 151] on link "Complete Booking" at bounding box center [271, 144] width 78 height 13
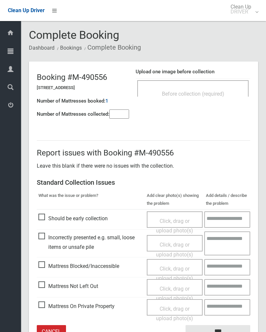
click at [219, 90] on div "Before collection (required)" at bounding box center [192, 93] width 97 height 12
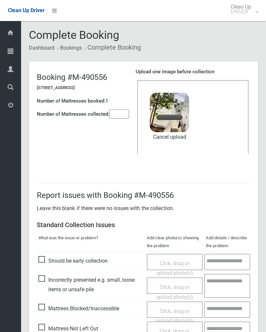
click at [121, 115] on input"] "number" at bounding box center [119, 113] width 20 height 9
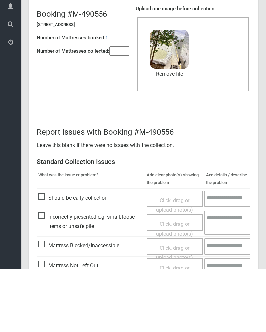
scroll to position [79, 0]
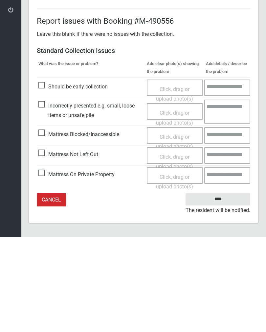
type input"] "*"
click at [221, 288] on input "****" at bounding box center [217, 294] width 65 height 12
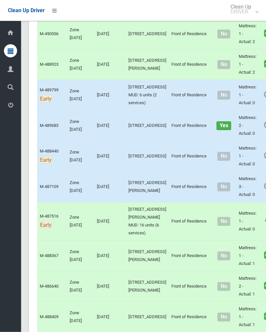
click at [250, 147] on link "Complete Booking" at bounding box center [271, 140] width 78 height 13
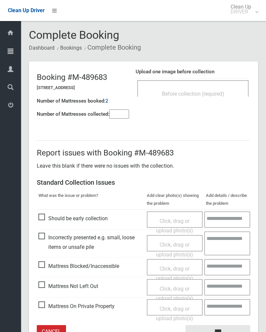
click at [214, 86] on div "Before collection (required)" at bounding box center [192, 88] width 111 height 16
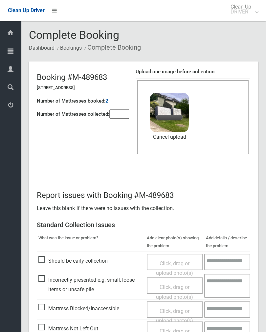
click at [116, 116] on input"] "number" at bounding box center [119, 113] width 20 height 9
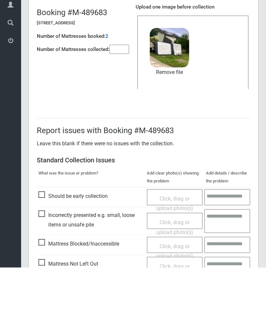
scroll to position [79, 0]
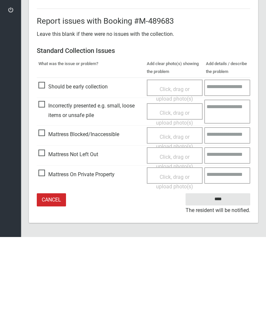
type input"] "*"
click at [225, 288] on input "****" at bounding box center [217, 294] width 65 height 12
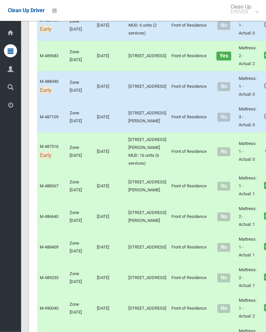
scroll to position [372, 0]
click at [249, 138] on link "Complete Booking" at bounding box center [271, 131] width 78 height 13
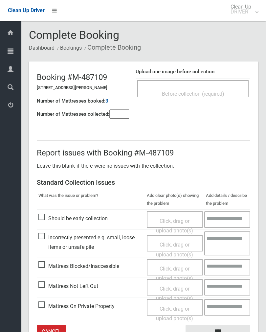
click at [121, 118] on input"] "number" at bounding box center [119, 113] width 20 height 9
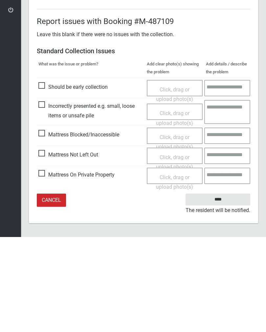
type input"] "*"
click at [180, 249] on span "Click, drag or upload photo(s)" at bounding box center [174, 257] width 37 height 16
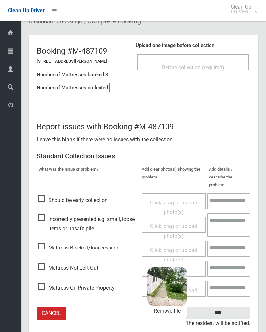
click at [237, 306] on input "****" at bounding box center [217, 312] width 65 height 12
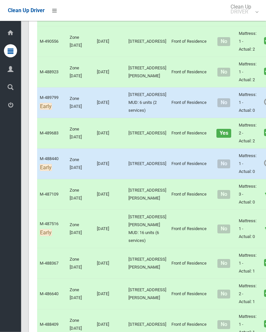
scroll to position [294, 0]
click at [246, 185] on link "Complete Booking" at bounding box center [271, 178] width 78 height 13
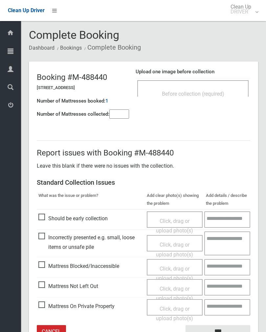
click at [116, 109] on input"] "number" at bounding box center [119, 113] width 20 height 9
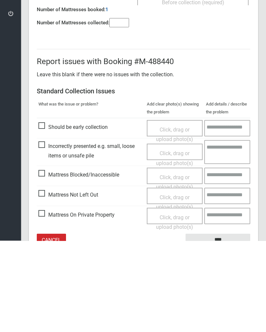
scroll to position [36, 0]
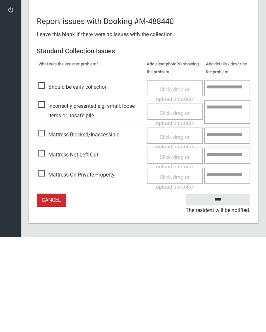
type input"] "*"
click at [178, 249] on span "Click, drag or upload photo(s)" at bounding box center [174, 257] width 37 height 16
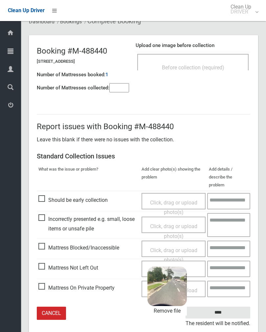
click at [240, 306] on input "****" at bounding box center [217, 312] width 65 height 12
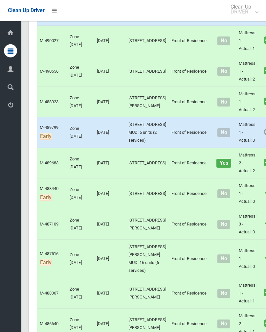
scroll to position [280, 0]
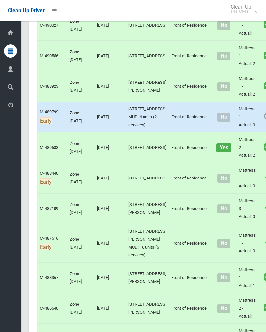
click at [250, 138] on link "Complete Booking" at bounding box center [271, 131] width 78 height 13
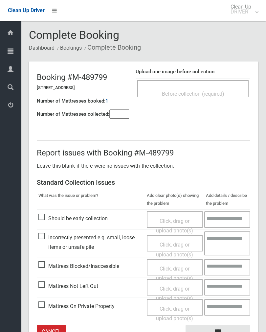
click at [116, 124] on div "Report issues with Booking #M-489799 Leave this blank if there were no issues w…" at bounding box center [143, 239] width 229 height 230
click at [121, 109] on input"] "number" at bounding box center [119, 113] width 20 height 9
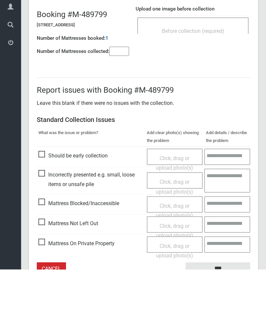
scroll to position [36, 0]
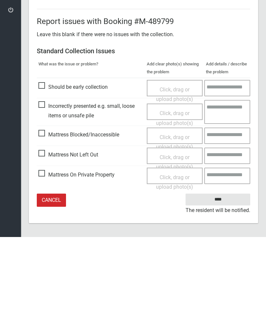
type input"] "*"
click at [182, 249] on span "Click, drag or upload photo(s)" at bounding box center [174, 257] width 37 height 16
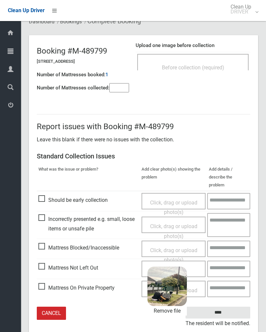
click at [236, 306] on input "****" at bounding box center [217, 312] width 65 height 12
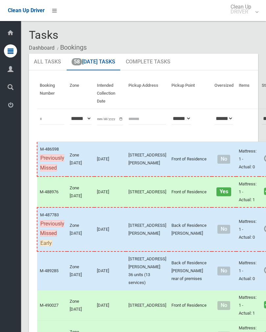
click at [251, 176] on link "Complete Booking" at bounding box center [271, 173] width 78 height 13
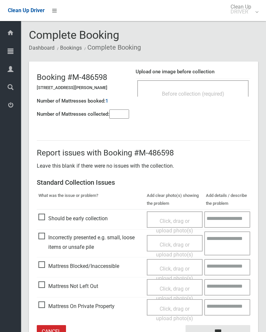
click at [204, 88] on div "Before collection (required)" at bounding box center [192, 93] width 97 height 12
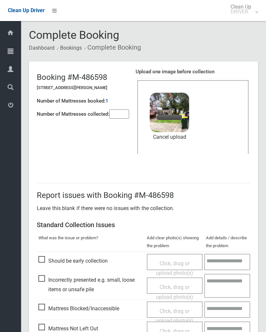
click at [120, 111] on input"] "number" at bounding box center [119, 113] width 20 height 9
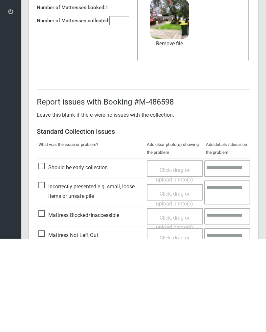
scroll to position [79, 0]
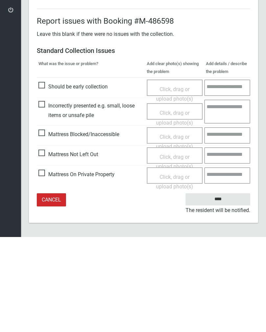
type input"] "*"
click at [222, 288] on input "****" at bounding box center [217, 294] width 65 height 12
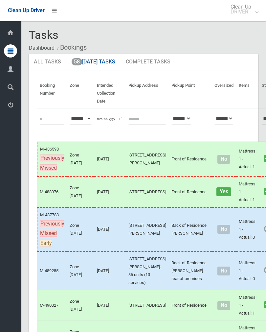
click at [242, 250] on link "Complete Booking" at bounding box center [271, 243] width 78 height 13
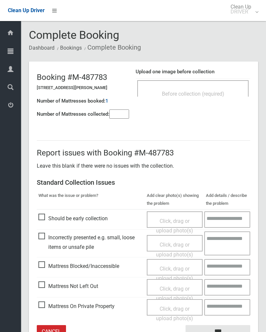
click at [120, 114] on input"] "number" at bounding box center [119, 113] width 20 height 9
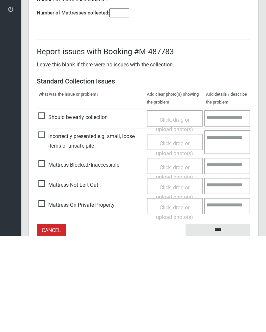
scroll to position [36, 0]
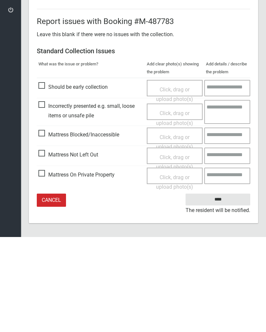
type input"] "*"
click at [172, 249] on span "Click, drag or upload photo(s)" at bounding box center [174, 257] width 37 height 16
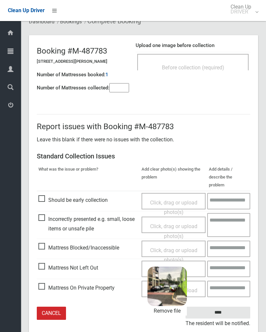
click at [233, 306] on input "****" at bounding box center [217, 312] width 65 height 12
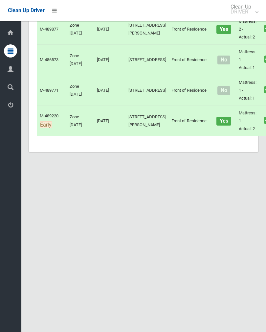
scroll to position [2491, 0]
